Goal: Transaction & Acquisition: Download file/media

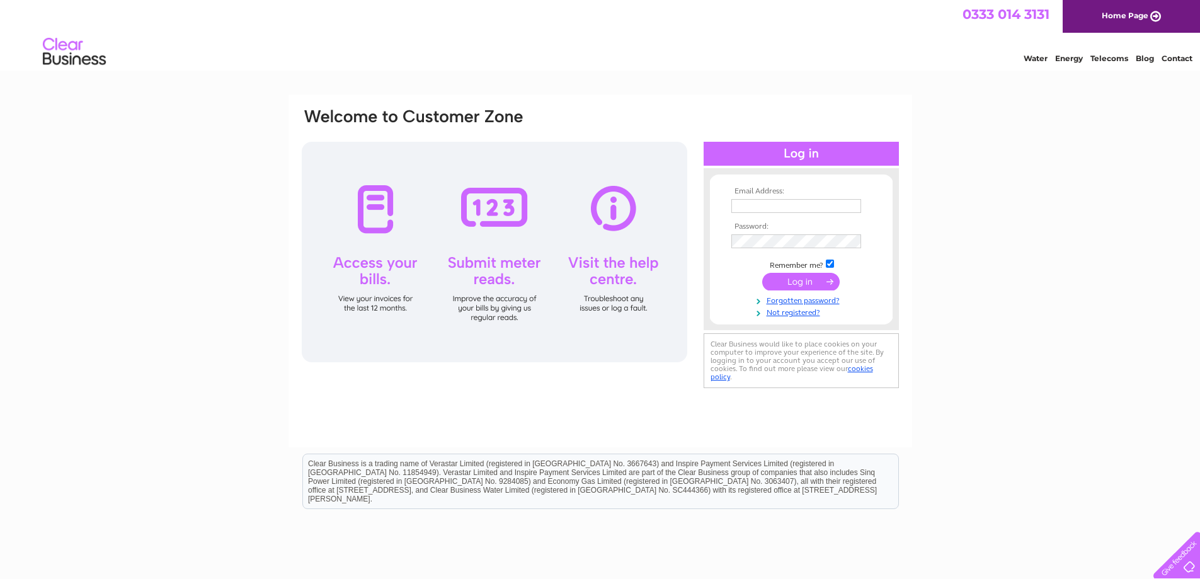
type input "mos.club@aol.com"
click at [800, 280] on input "submit" at bounding box center [801, 282] width 78 height 18
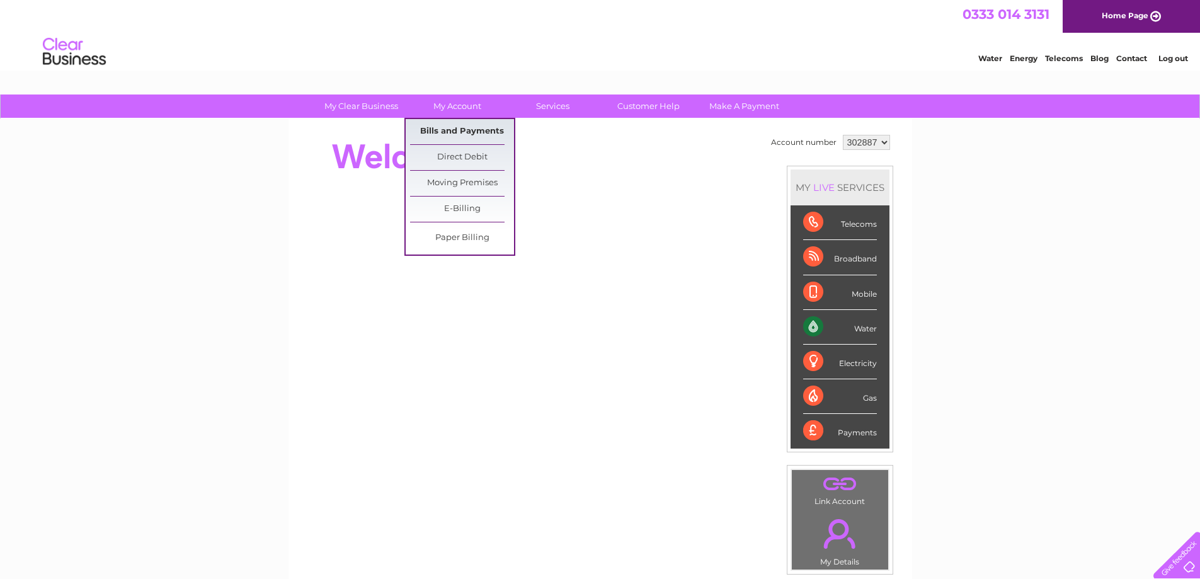
click at [468, 131] on link "Bills and Payments" at bounding box center [462, 131] width 104 height 25
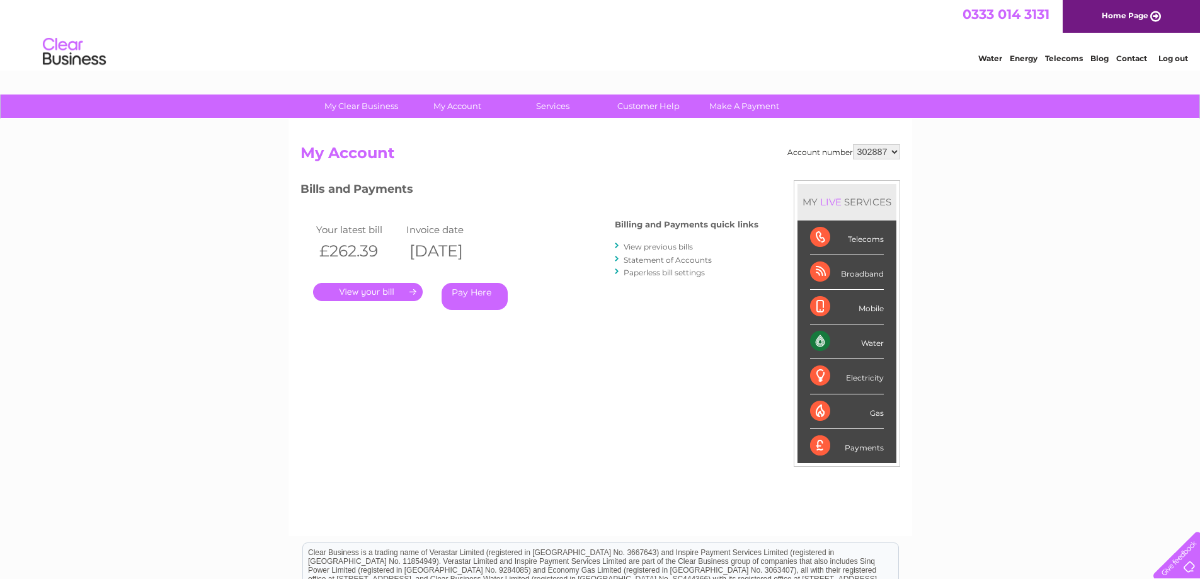
click at [679, 245] on link "View previous bills" at bounding box center [658, 246] width 69 height 9
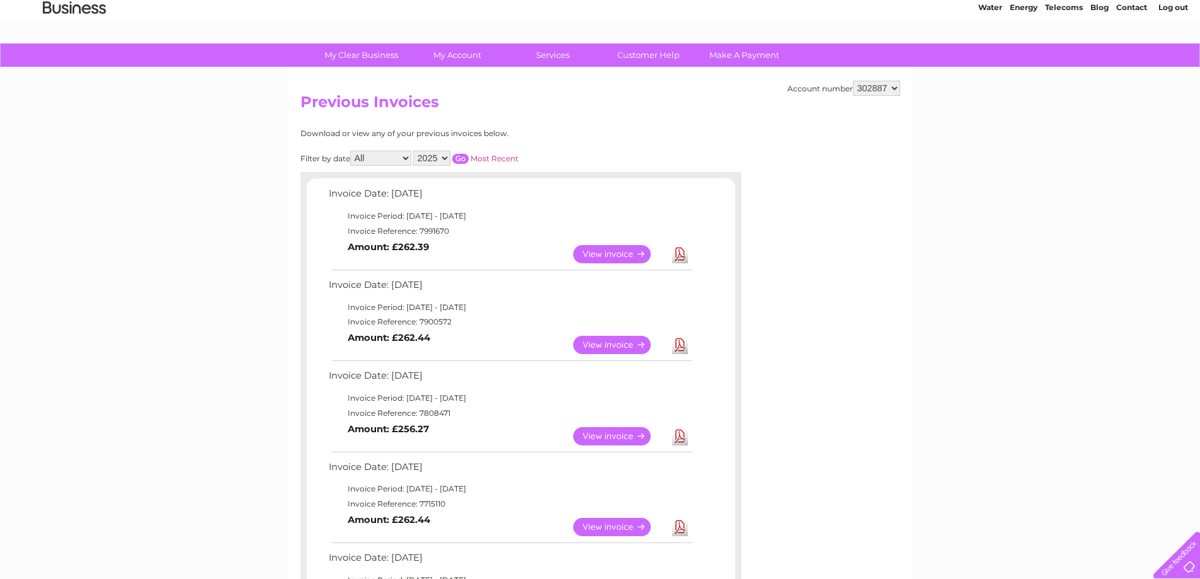
scroll to position [252, 0]
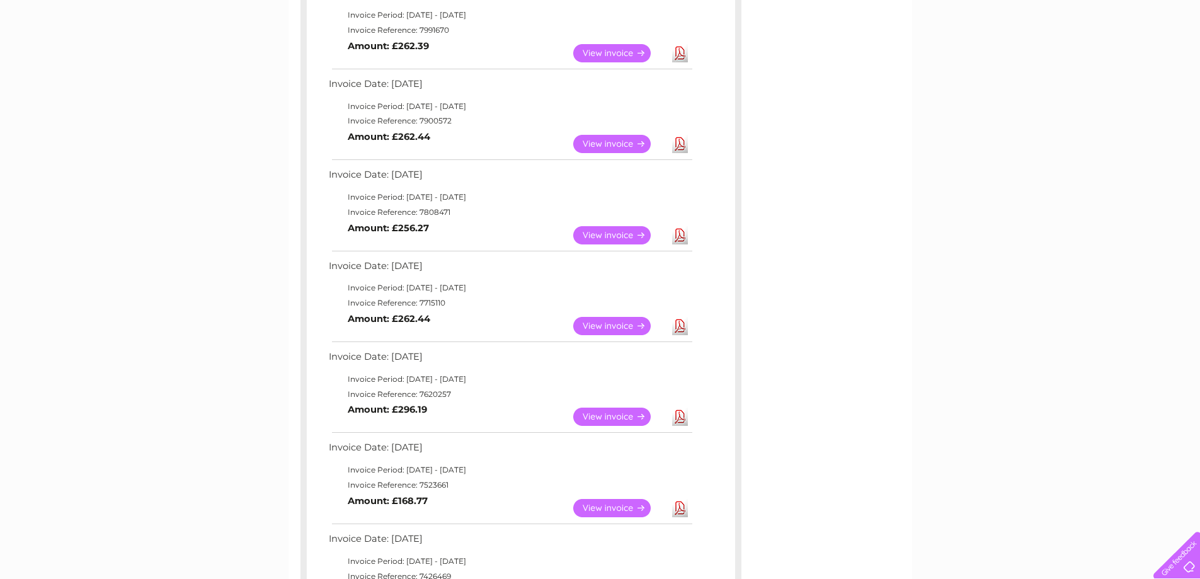
click at [614, 325] on link "View" at bounding box center [619, 326] width 93 height 18
click at [612, 415] on link "View" at bounding box center [619, 417] width 93 height 18
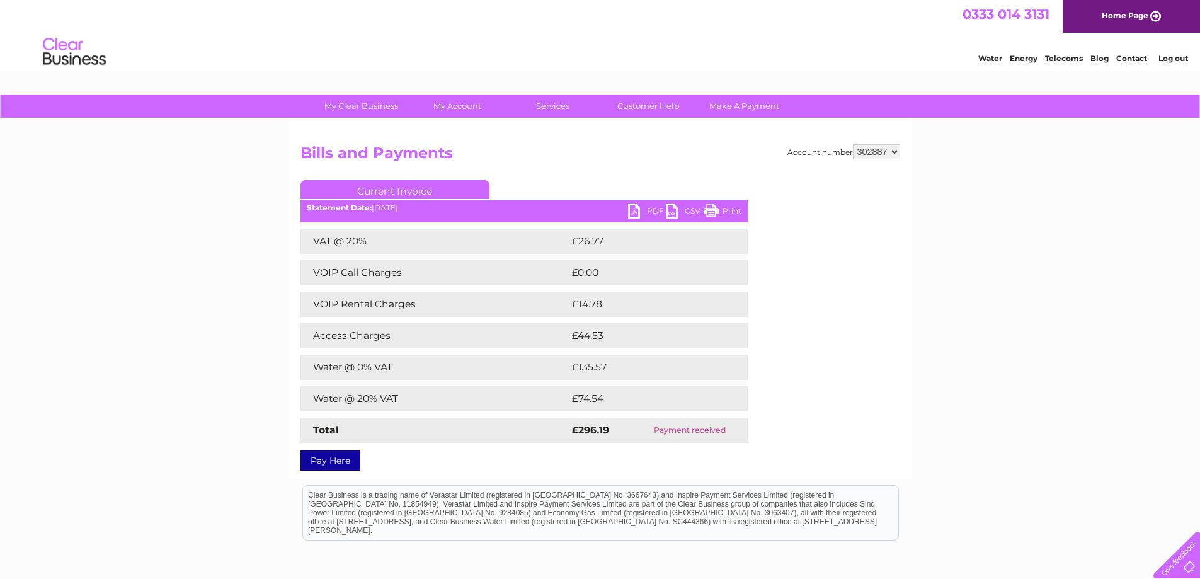
click at [653, 207] on link "PDF" at bounding box center [647, 213] width 38 height 18
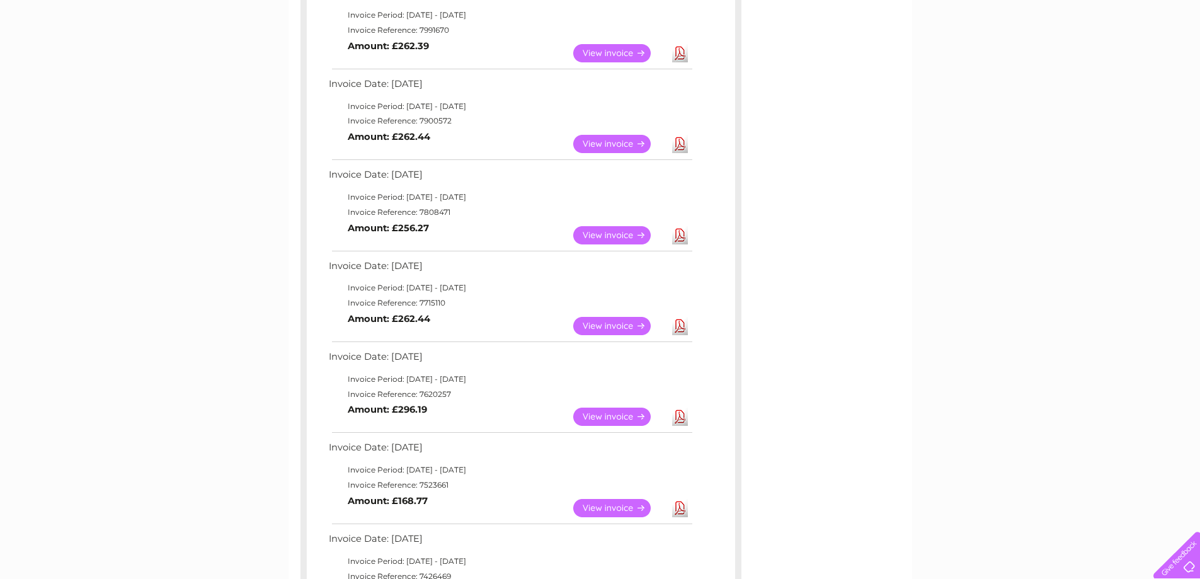
click at [612, 326] on link "View" at bounding box center [619, 326] width 93 height 18
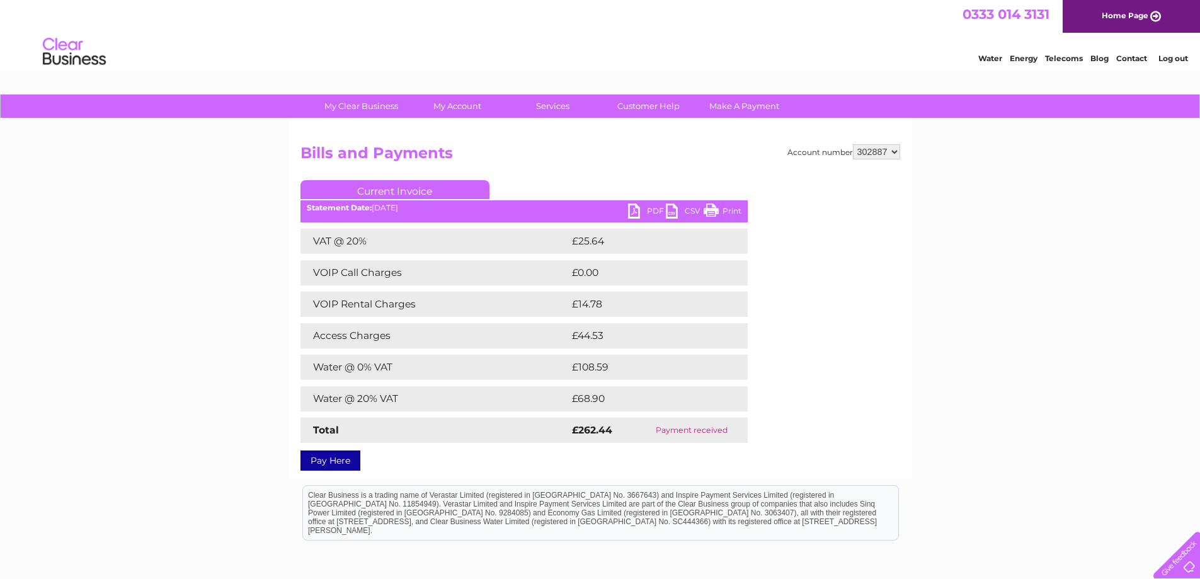
click at [651, 209] on link "PDF" at bounding box center [647, 213] width 38 height 18
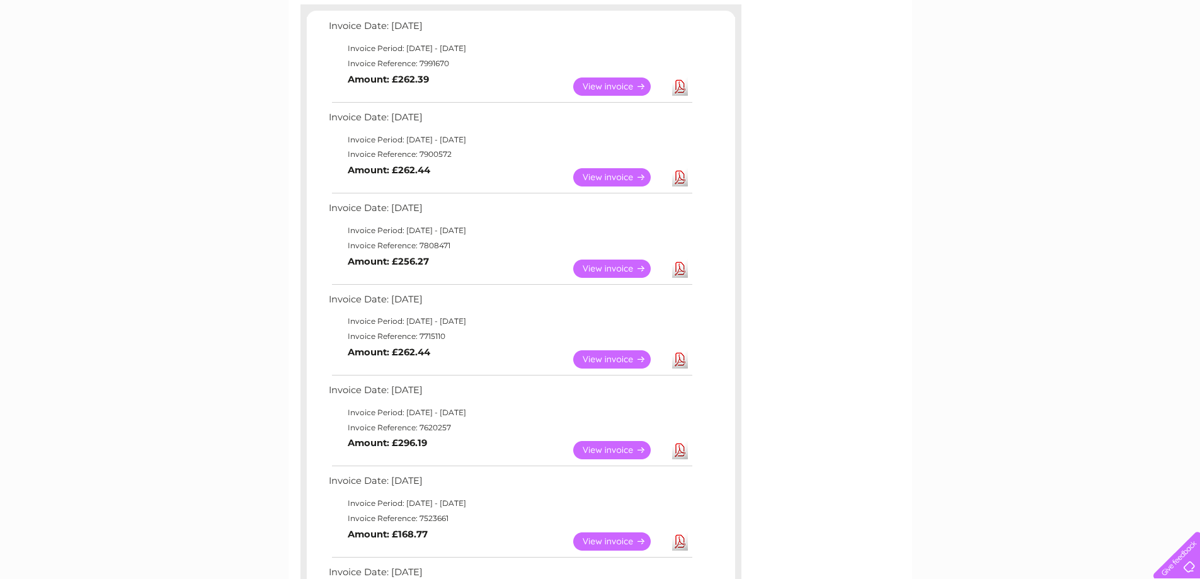
scroll to position [189, 0]
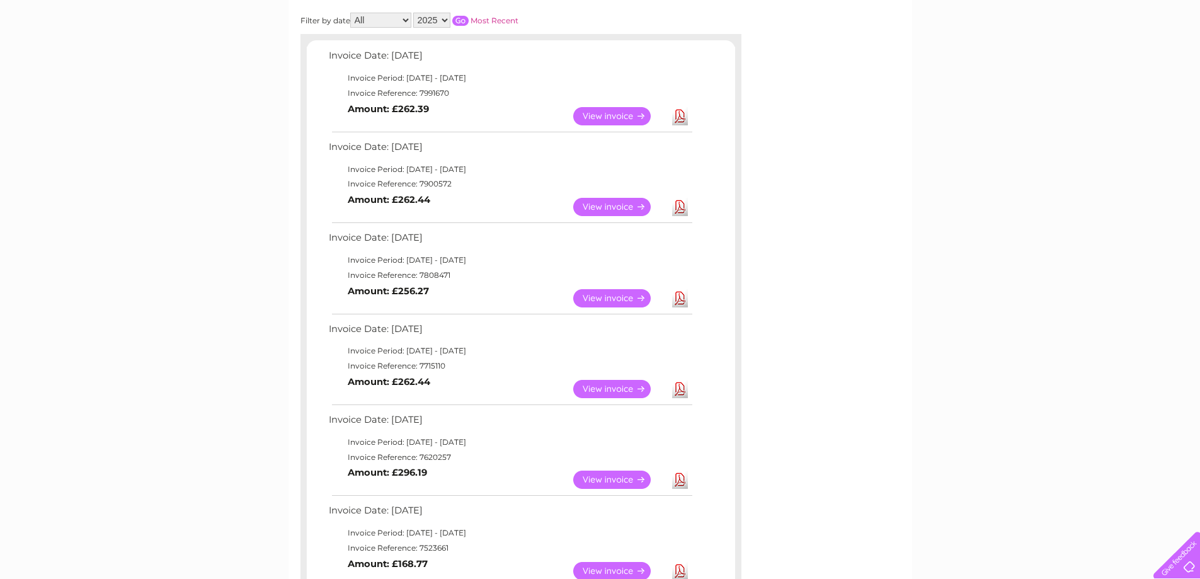
click at [675, 298] on link "Download" at bounding box center [680, 298] width 16 height 18
click at [601, 295] on link "View" at bounding box center [619, 298] width 93 height 18
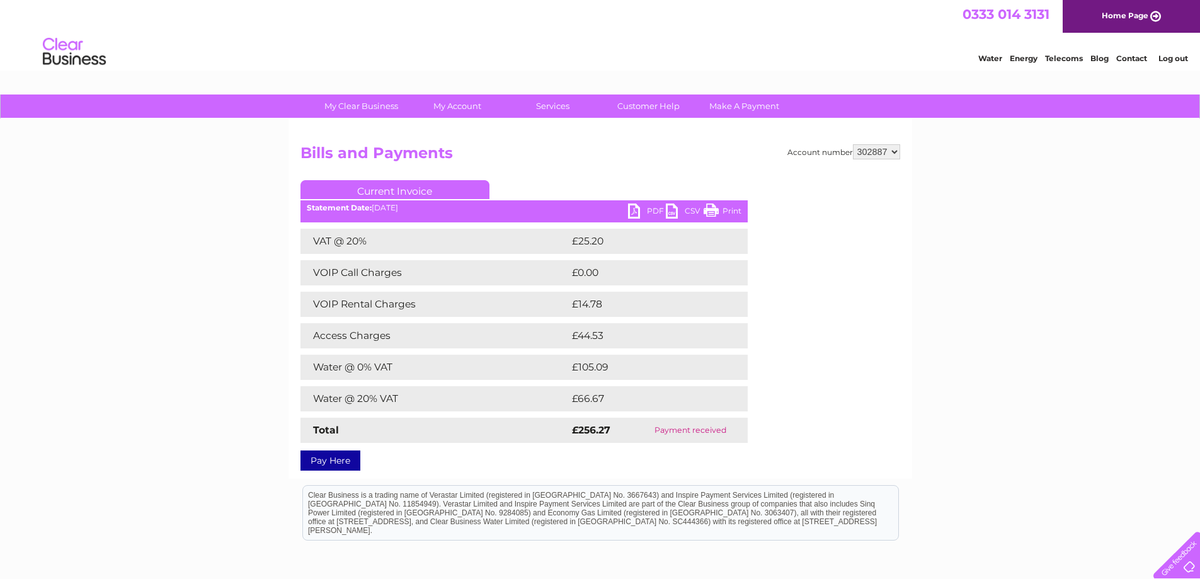
click at [657, 205] on link "PDF" at bounding box center [647, 213] width 38 height 18
